Goal: Information Seeking & Learning: Learn about a topic

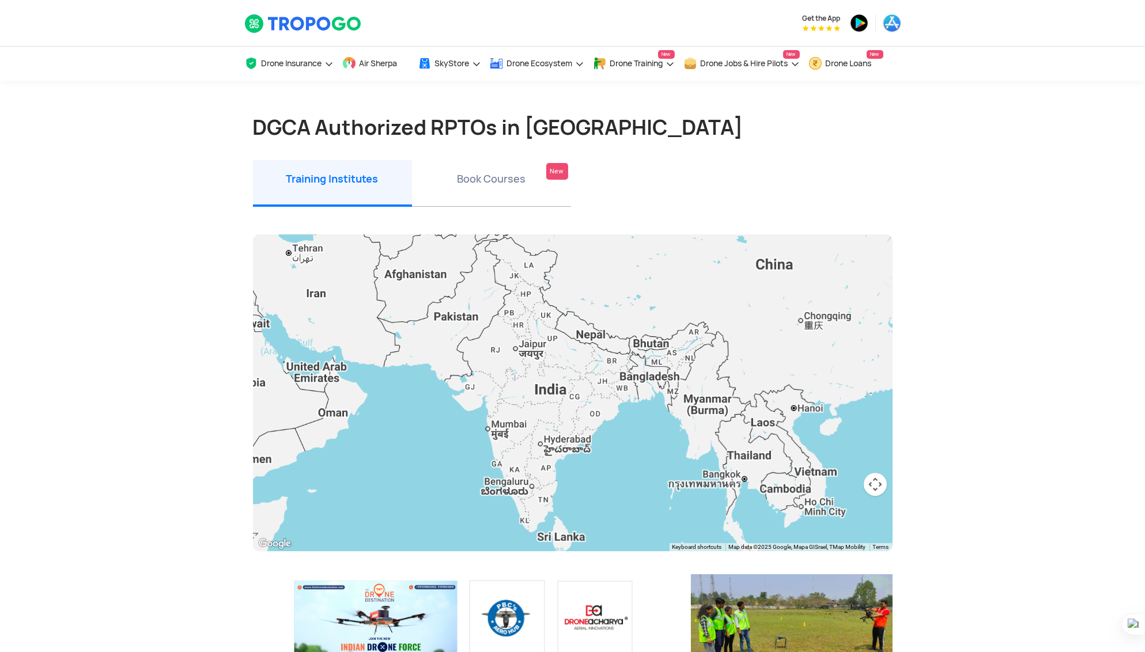
click at [505, 178] on li "Book Courses New" at bounding box center [491, 183] width 159 height 47
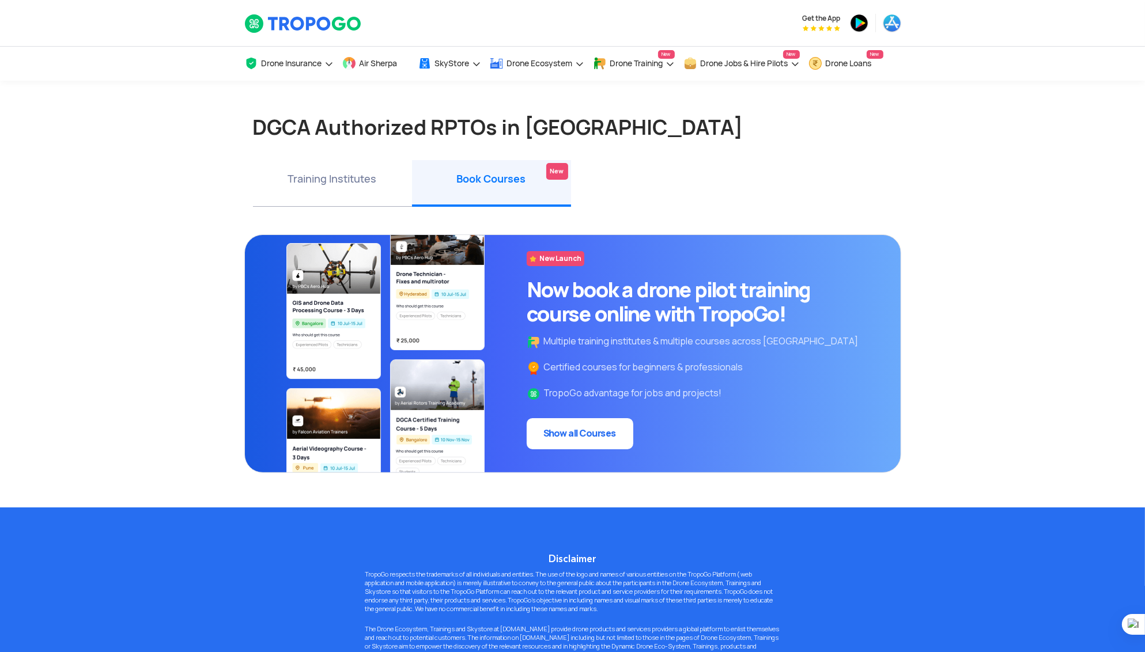
click at [337, 178] on li "Training Institutes" at bounding box center [332, 183] width 159 height 47
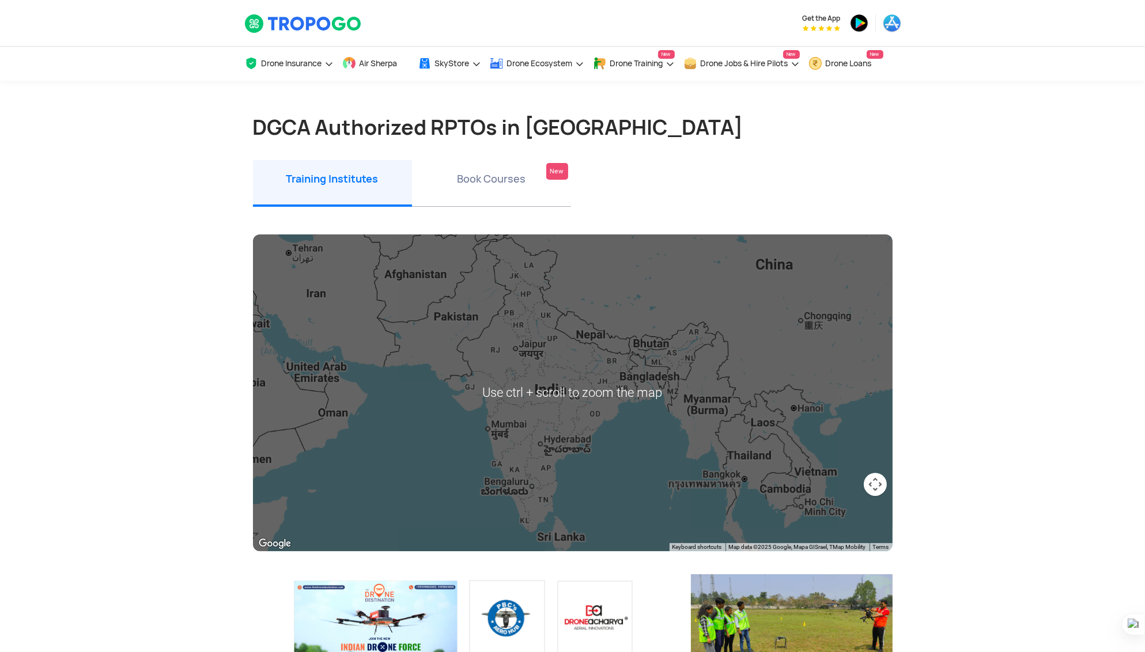
scroll to position [6, 0]
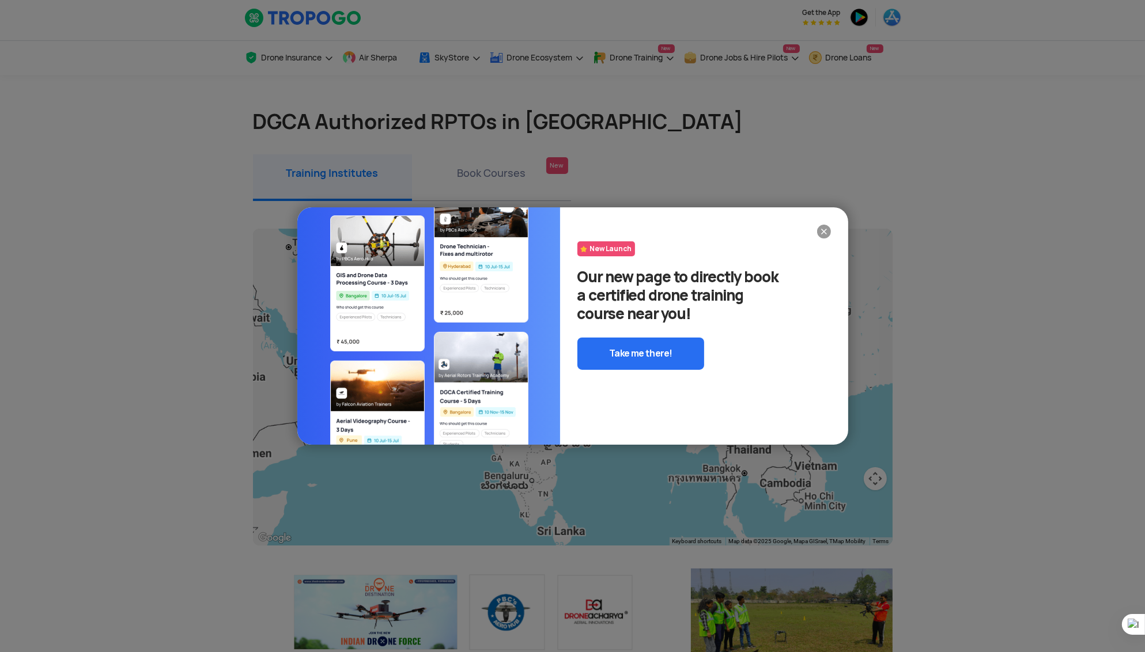
click at [822, 228] on img at bounding box center [824, 232] width 14 height 14
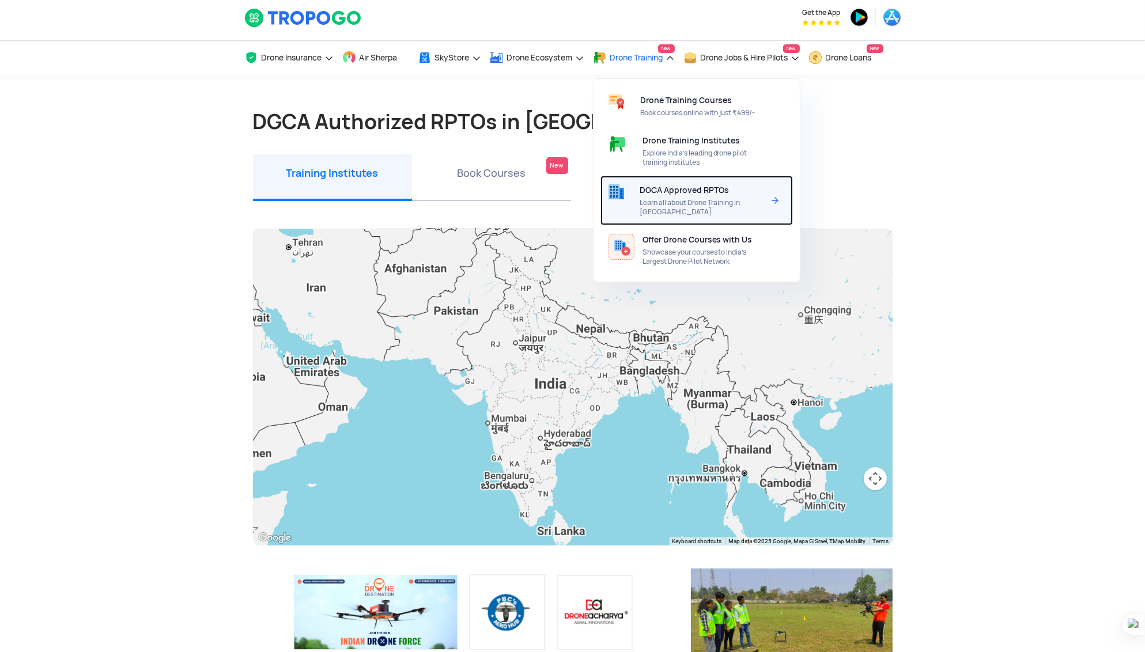
click at [663, 190] on span "DGCA Approved RPTOs" at bounding box center [684, 190] width 89 height 9
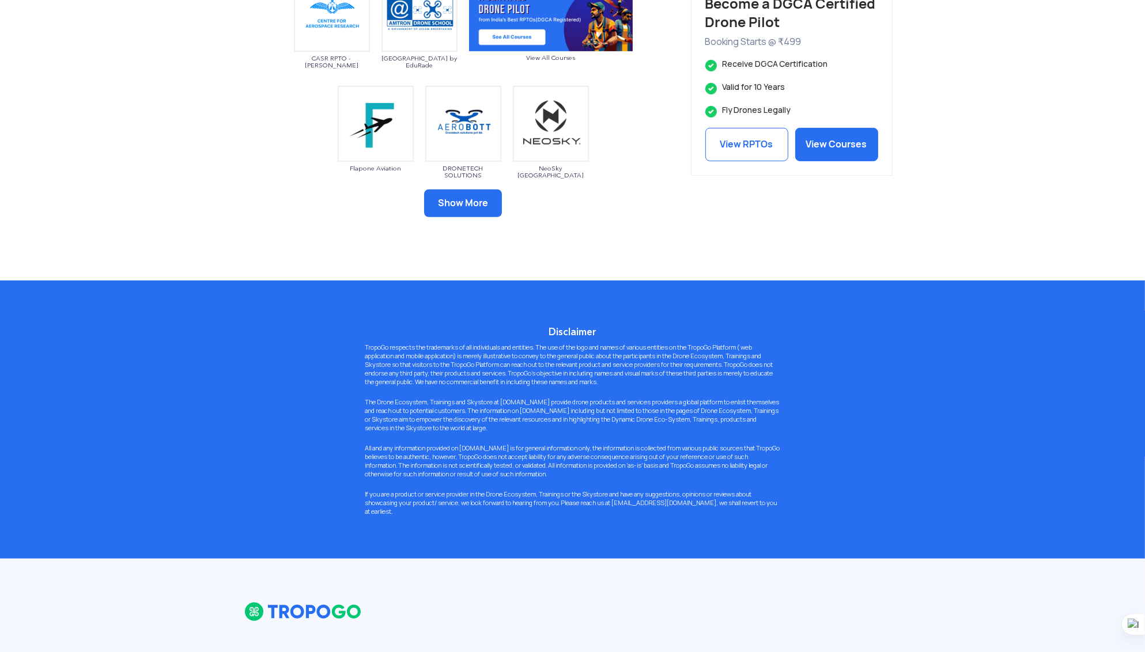
scroll to position [717, 0]
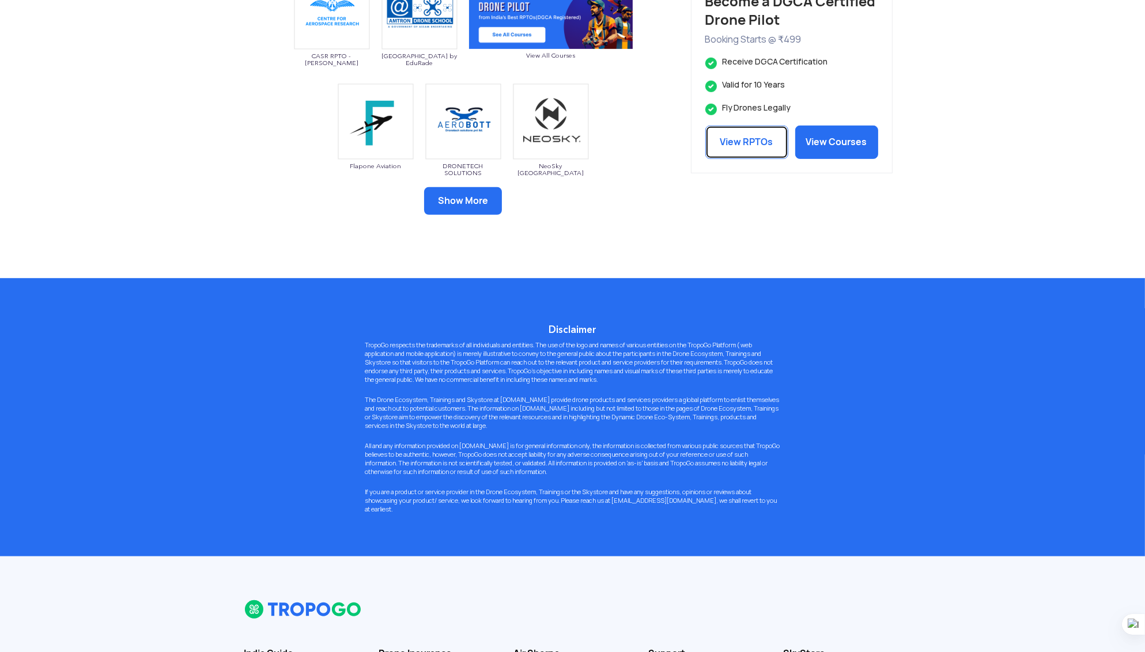
click at [749, 143] on link "View RPTOs" at bounding box center [746, 142] width 83 height 33
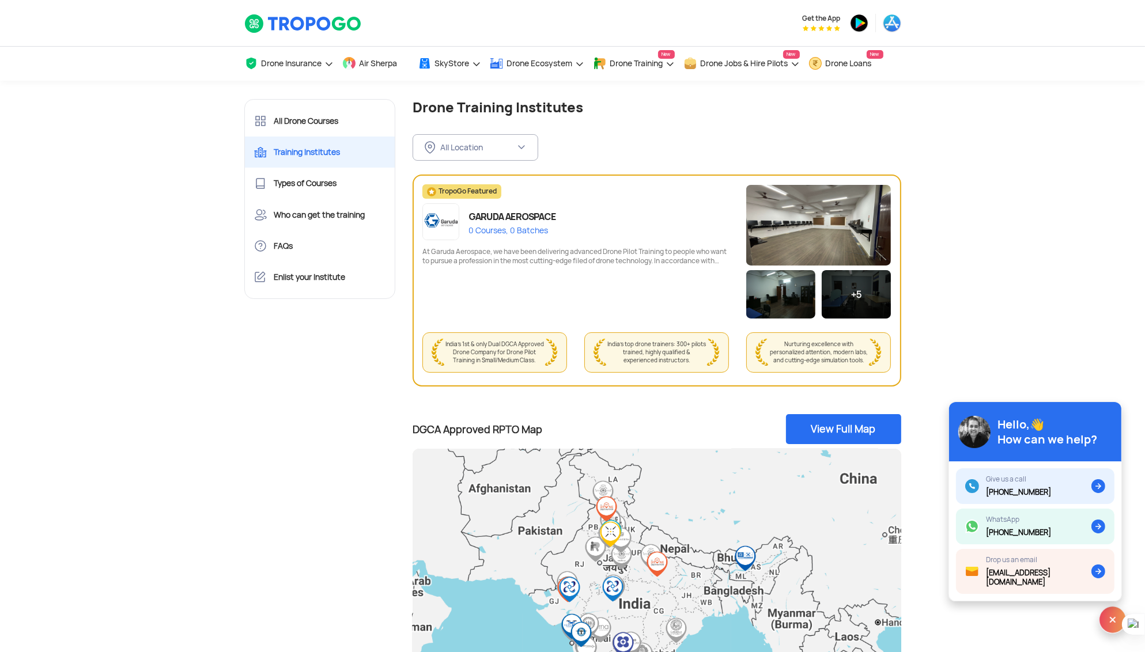
scroll to position [38, 0]
